Goal: Task Accomplishment & Management: Manage account settings

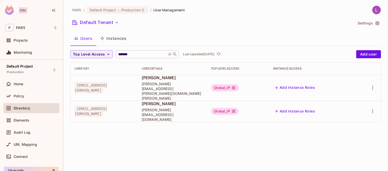
click at [171, 53] on icon at bounding box center [170, 54] width 3 height 3
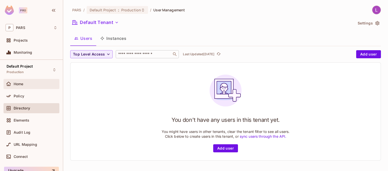
click at [19, 83] on span "Home" at bounding box center [19, 84] width 10 height 4
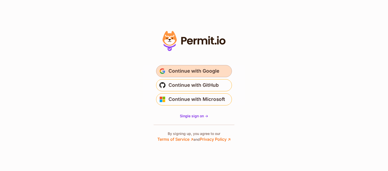
click at [187, 73] on span "Continue with Google" at bounding box center [194, 71] width 51 height 8
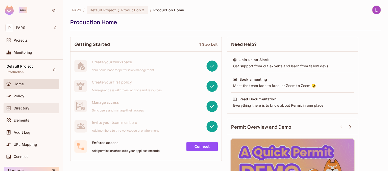
click at [22, 110] on div "Directory" at bounding box center [32, 108] width 52 height 6
